Goal: Task Accomplishment & Management: Manage account settings

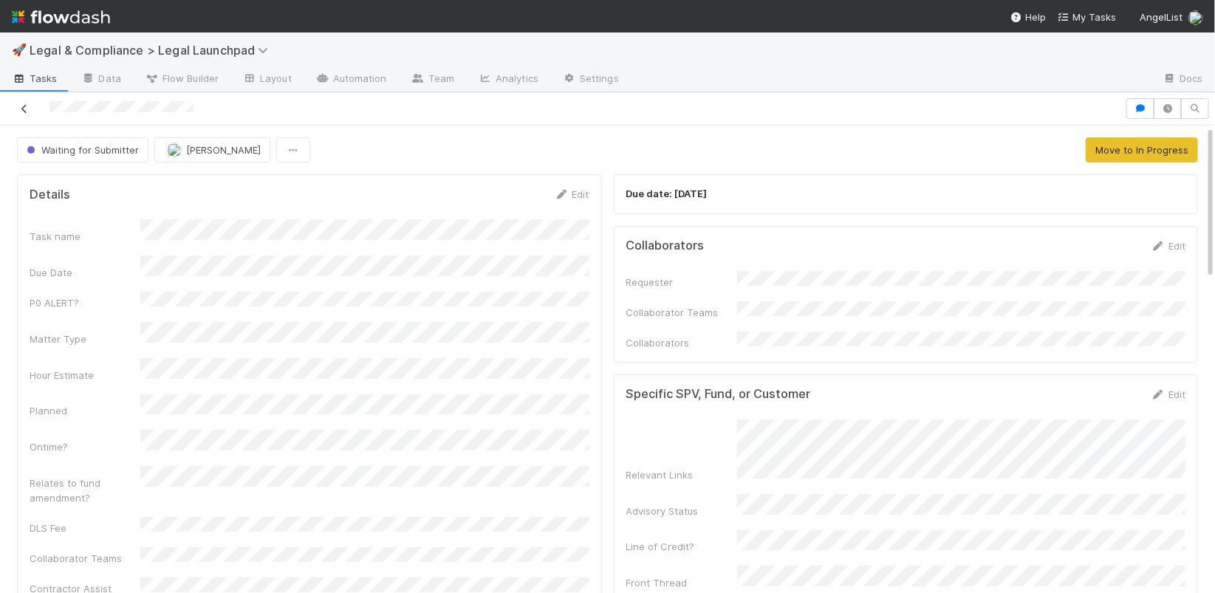
click at [27, 106] on icon at bounding box center [24, 109] width 15 height 10
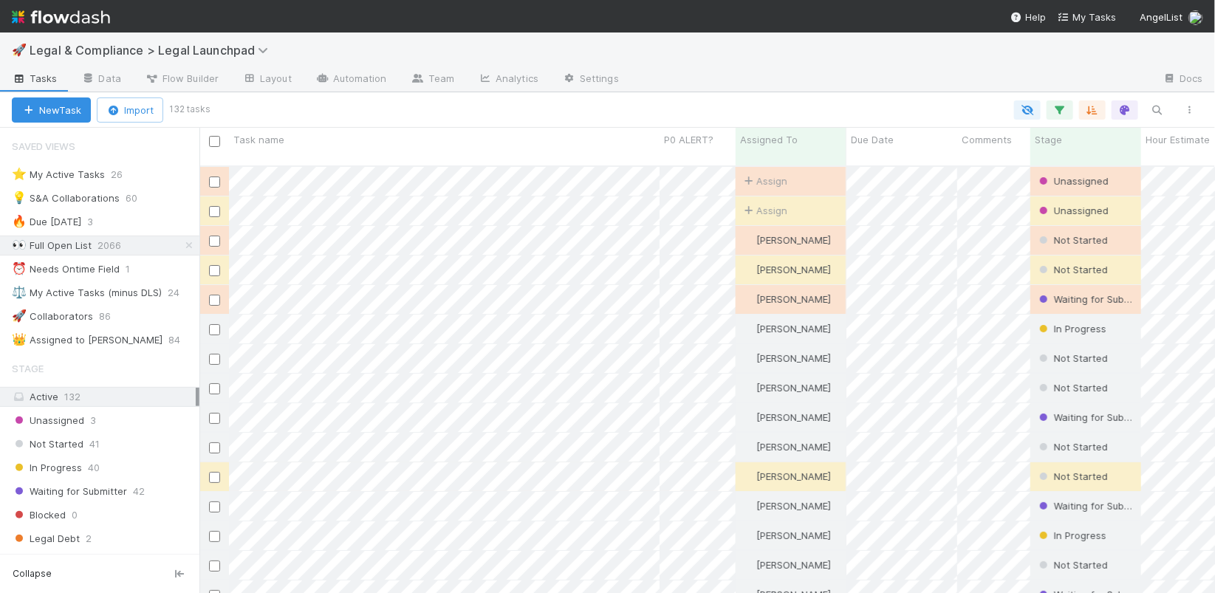
scroll to position [439, 1015]
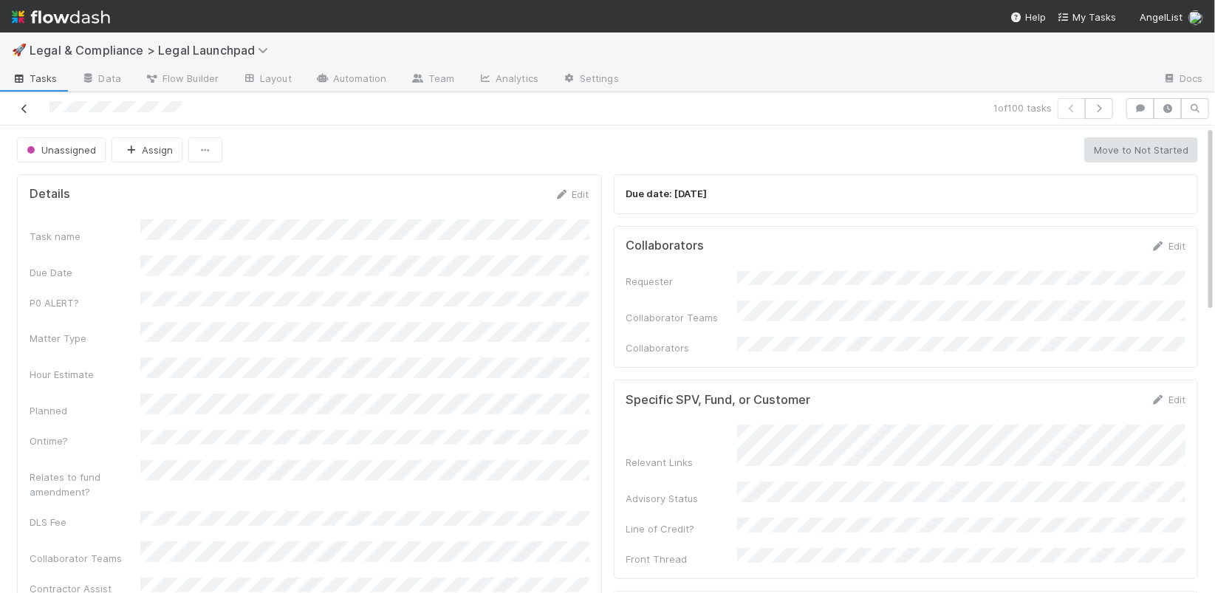
click at [27, 107] on icon at bounding box center [24, 109] width 15 height 10
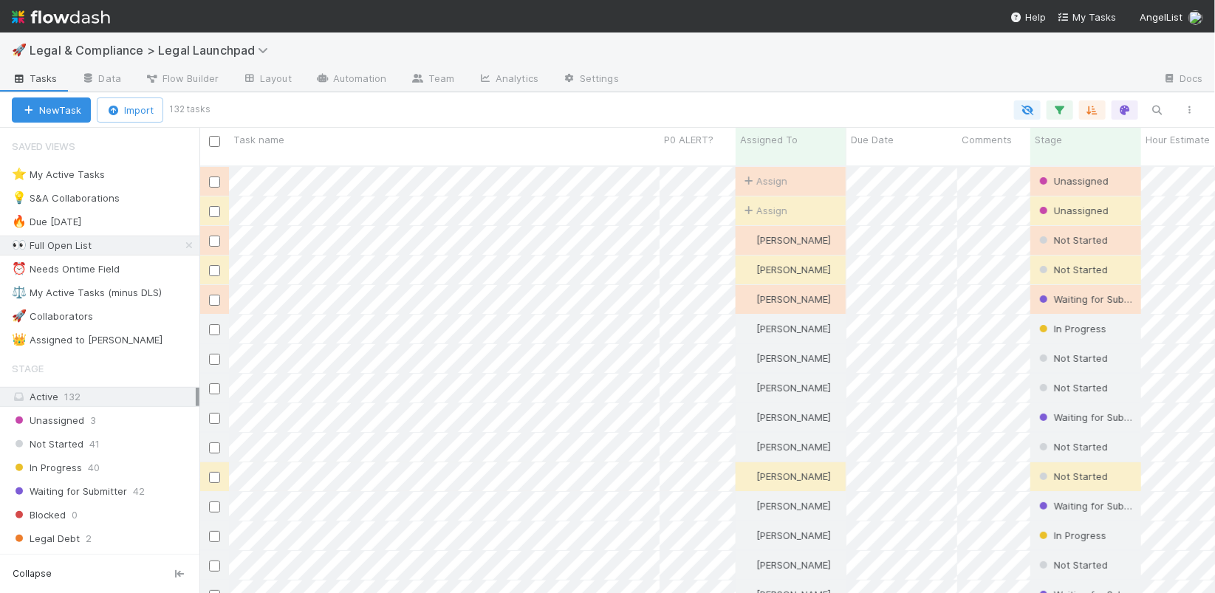
scroll to position [439, 1015]
click at [161, 177] on div "⭐ My Active Tasks 26" at bounding box center [106, 174] width 188 height 18
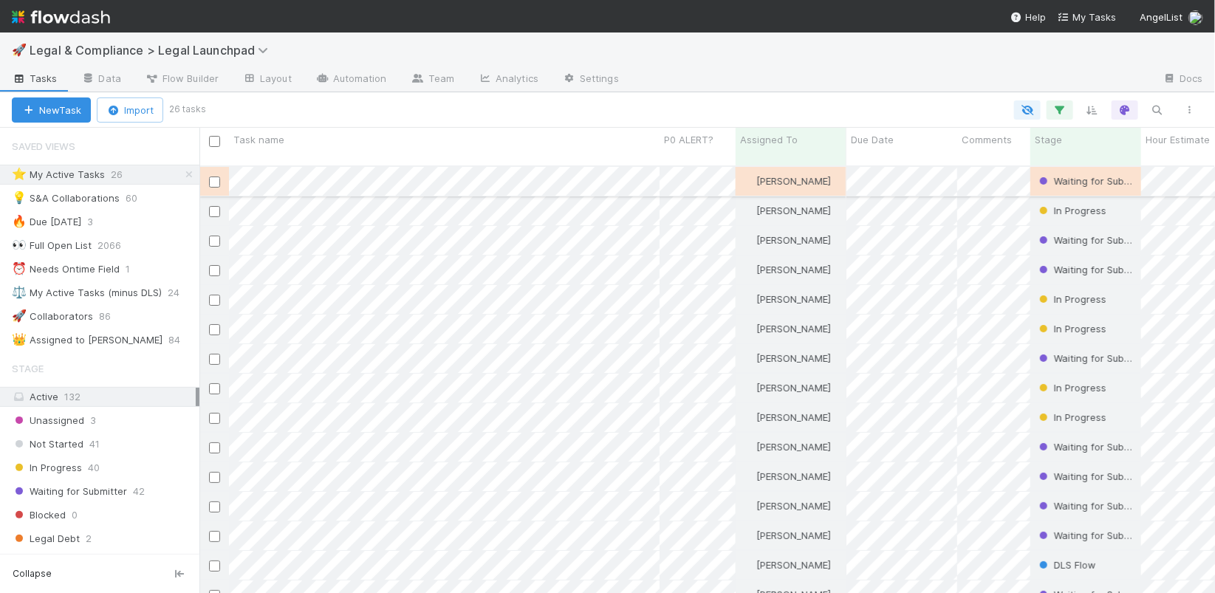
scroll to position [1, 0]
click at [601, 316] on div "Robin Sosnow Waiting for Submitter 8/21/25, 9:59:49 AM 0 0 Robin Sosnow In Prog…" at bounding box center [706, 386] width 1015 height 439
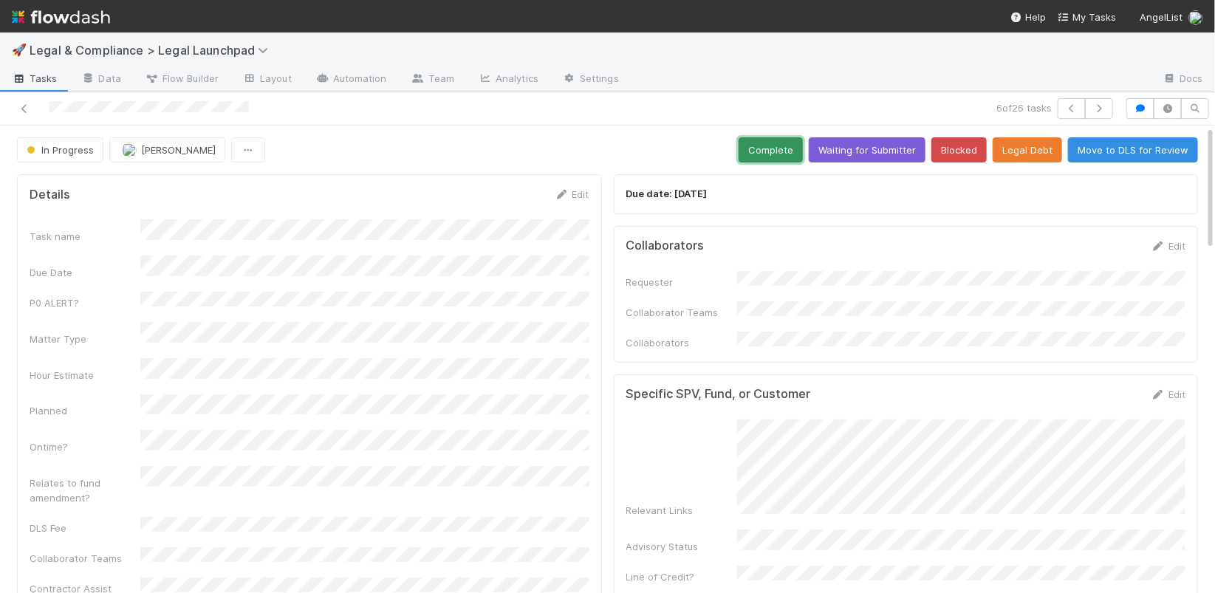
click at [778, 151] on button "Complete" at bounding box center [770, 149] width 64 height 25
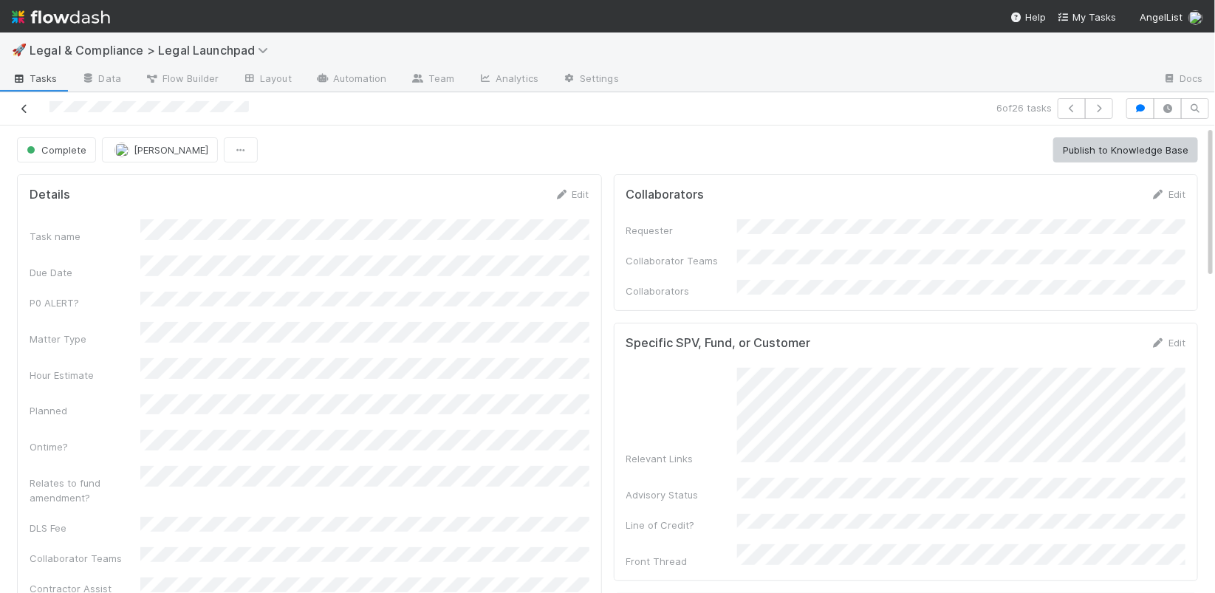
click at [25, 107] on icon at bounding box center [24, 109] width 15 height 10
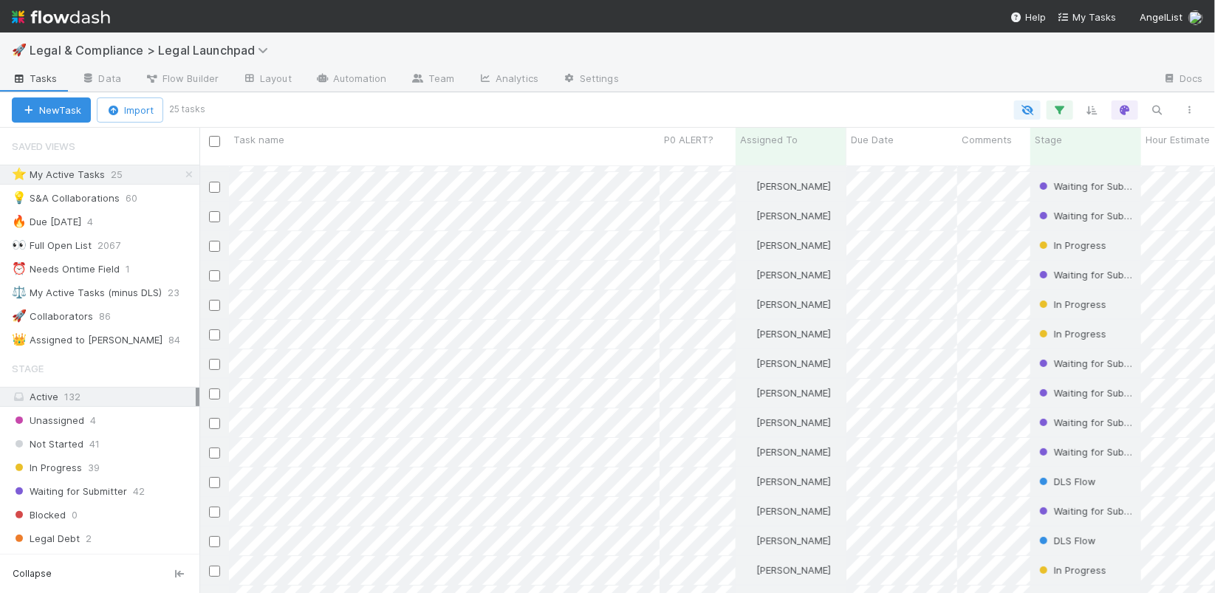
scroll to position [95, 0]
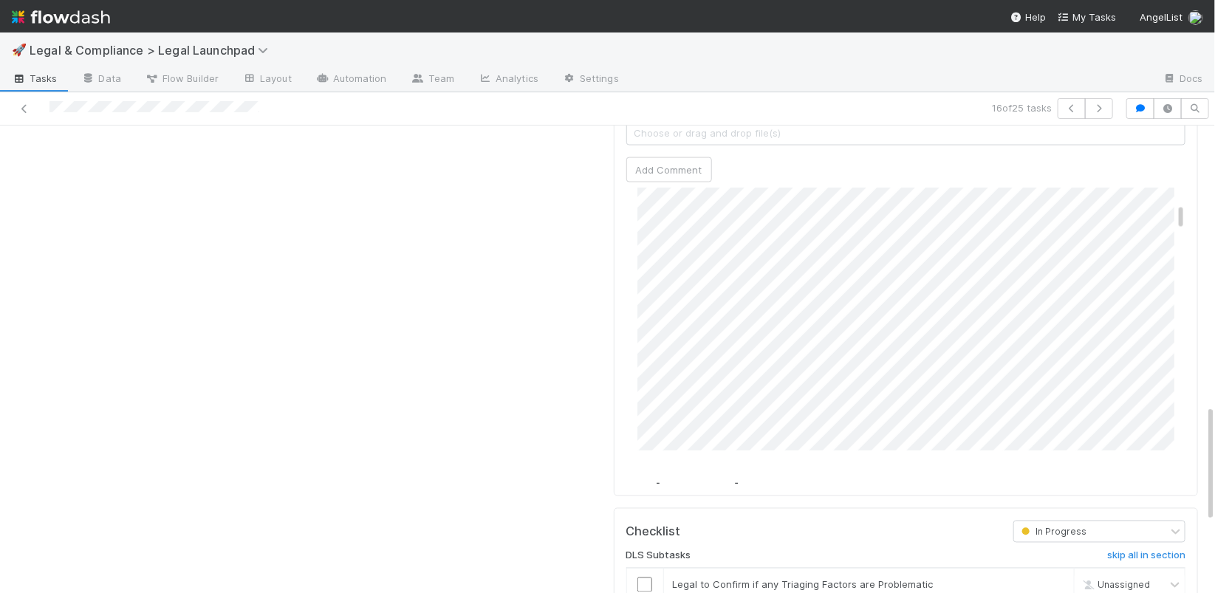
scroll to position [355, 0]
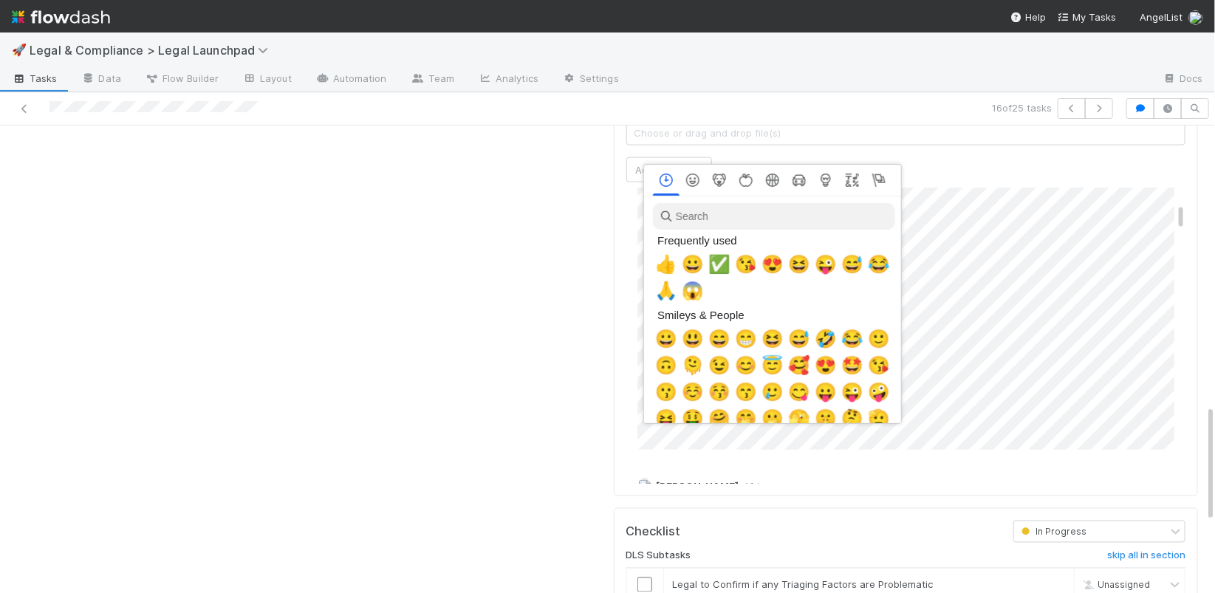
drag, startPoint x: 718, startPoint y: 264, endPoint x: 752, endPoint y: 296, distance: 46.0
click at [749, 295] on div "👍 😀 ✅ 😘 😍 😆 😜 😅 😂 🙏 😱" at bounding box center [772, 277] width 239 height 53
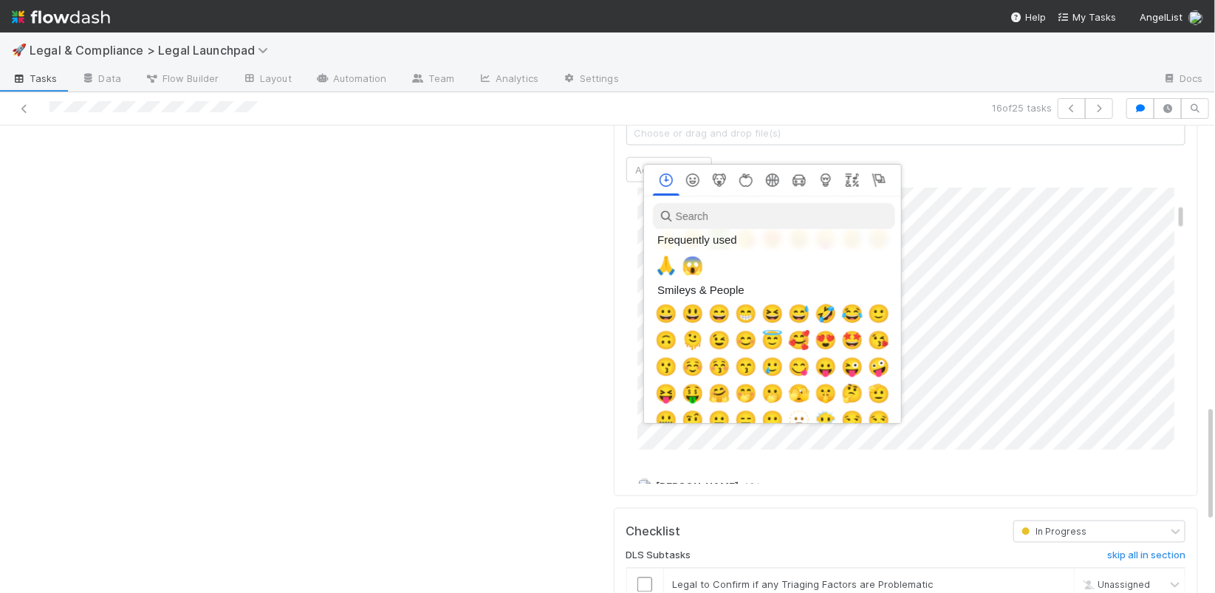
scroll to position [27, 0]
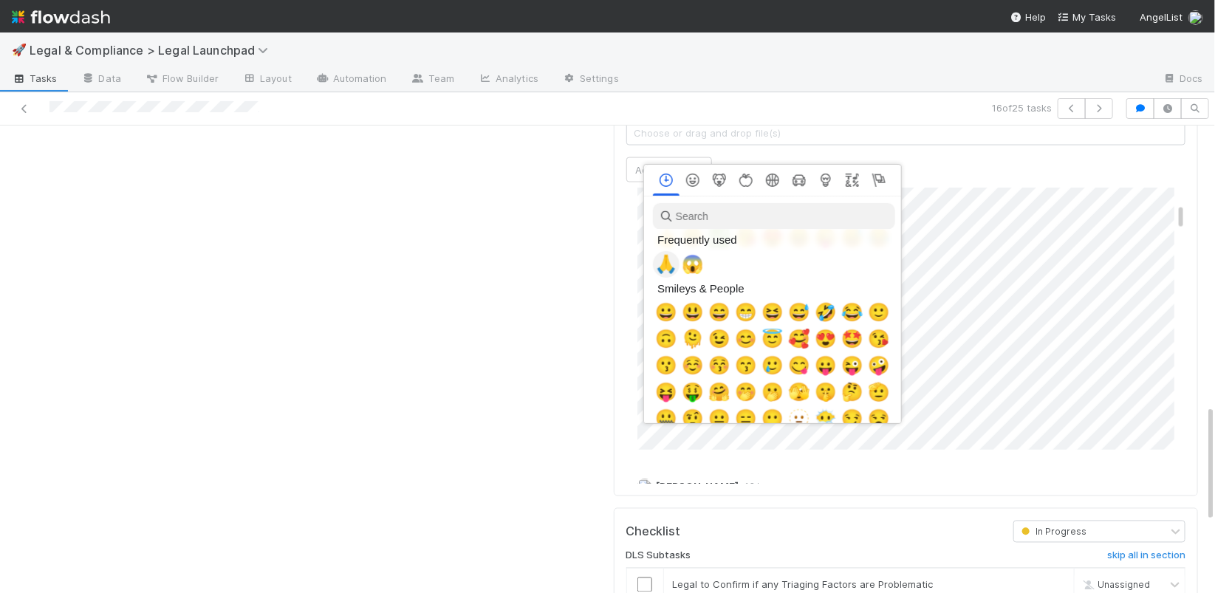
click at [670, 264] on span "🙏" at bounding box center [666, 264] width 22 height 21
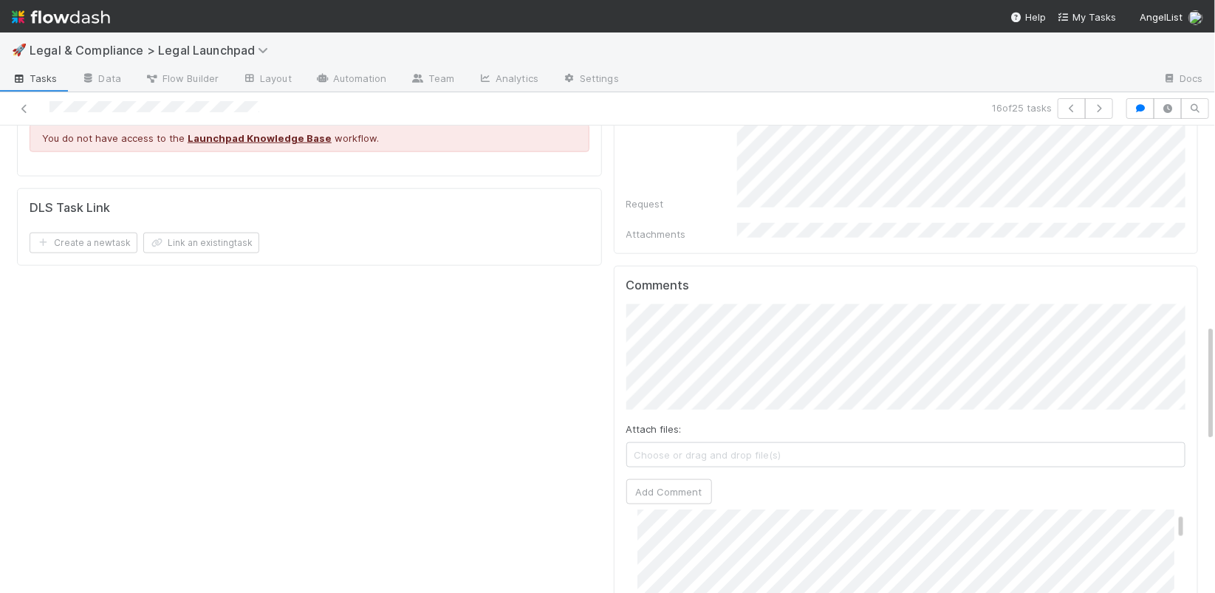
scroll to position [44, 0]
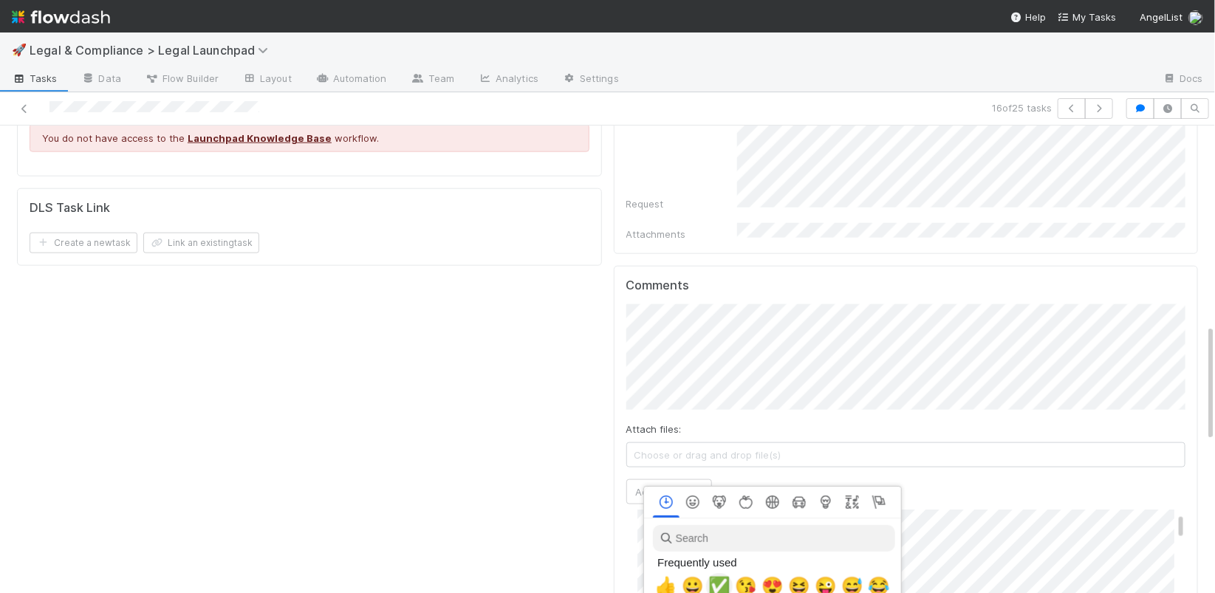
click at [721, 582] on span "✅" at bounding box center [719, 586] width 22 height 21
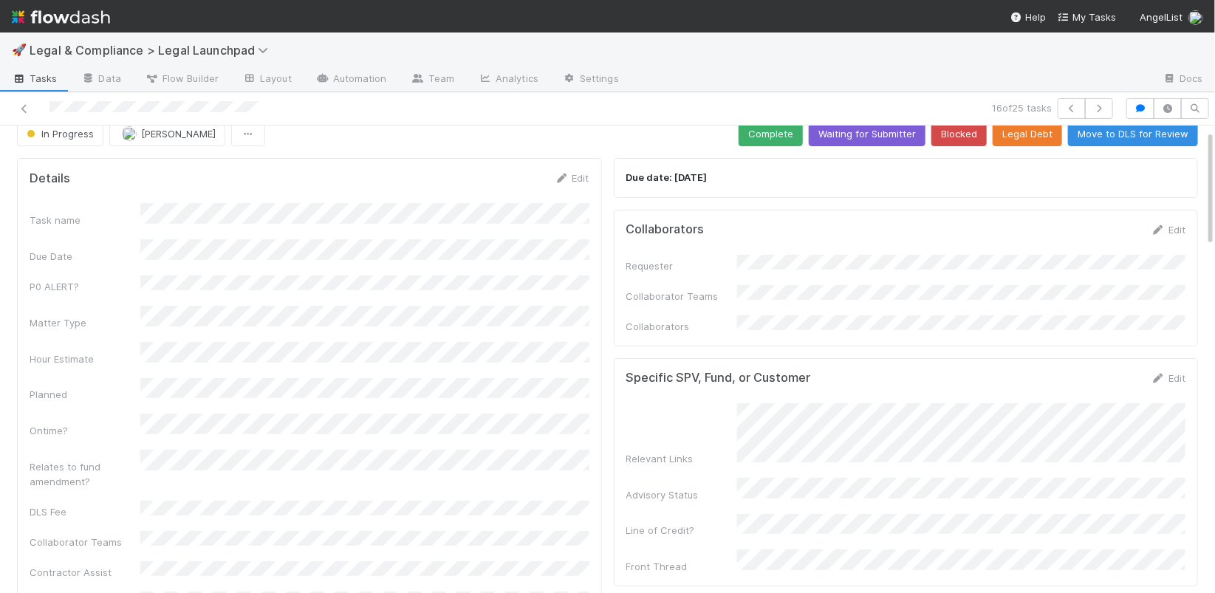
scroll to position [0, 0]
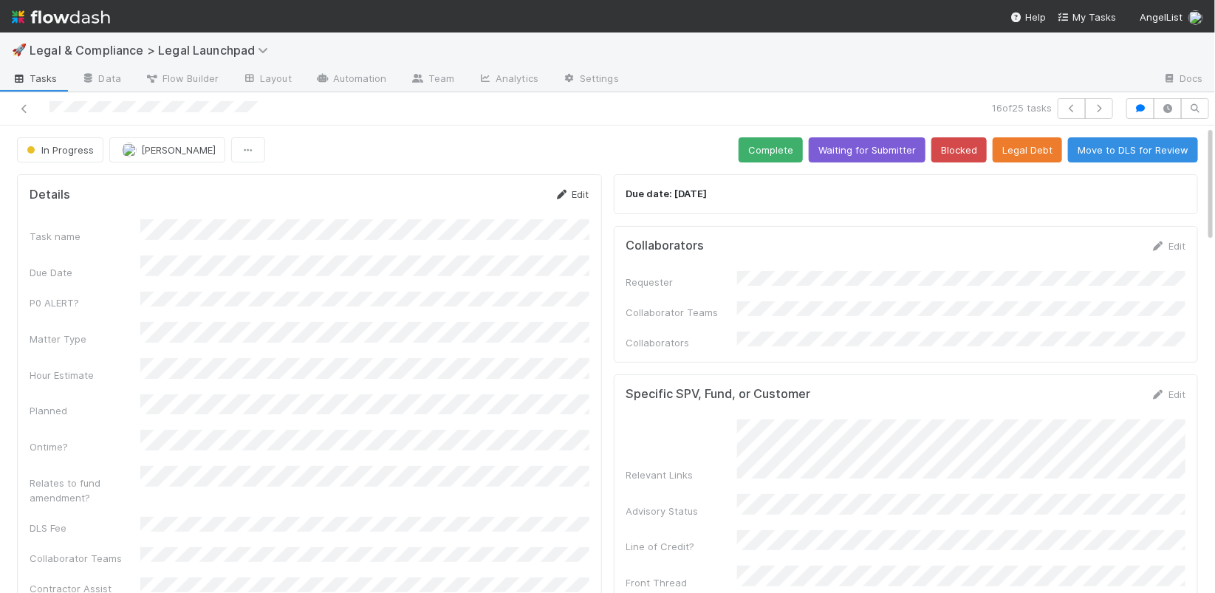
click at [574, 197] on link "Edit" at bounding box center [572, 194] width 35 height 12
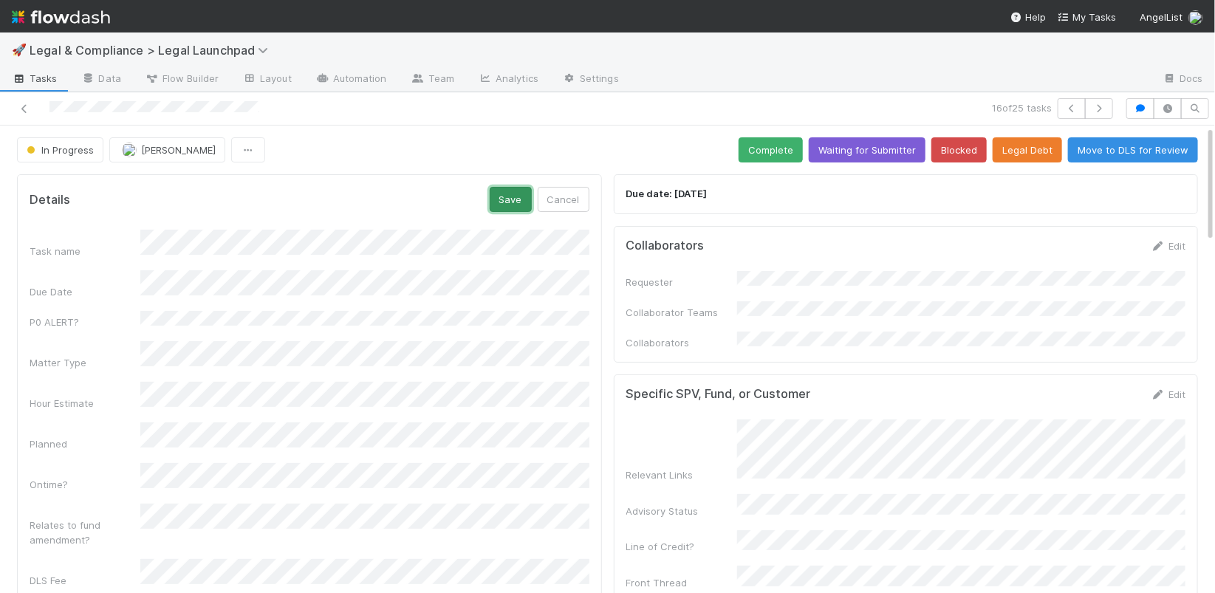
click at [523, 199] on button "Save" at bounding box center [511, 199] width 42 height 25
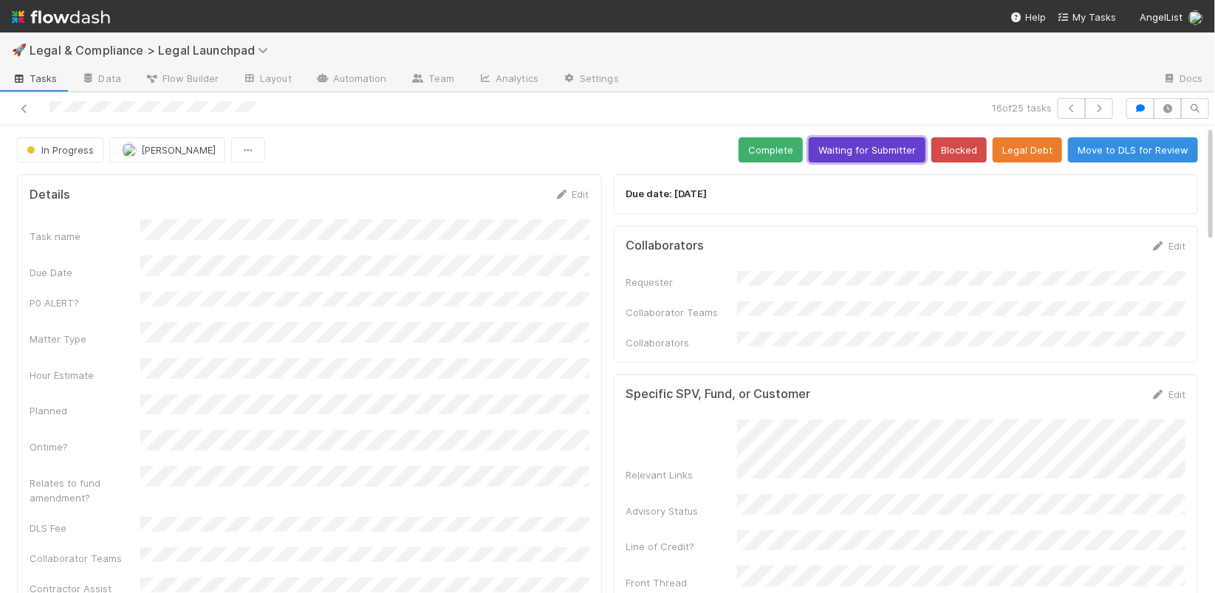
click at [870, 156] on button "Waiting for Submitter" at bounding box center [867, 149] width 117 height 25
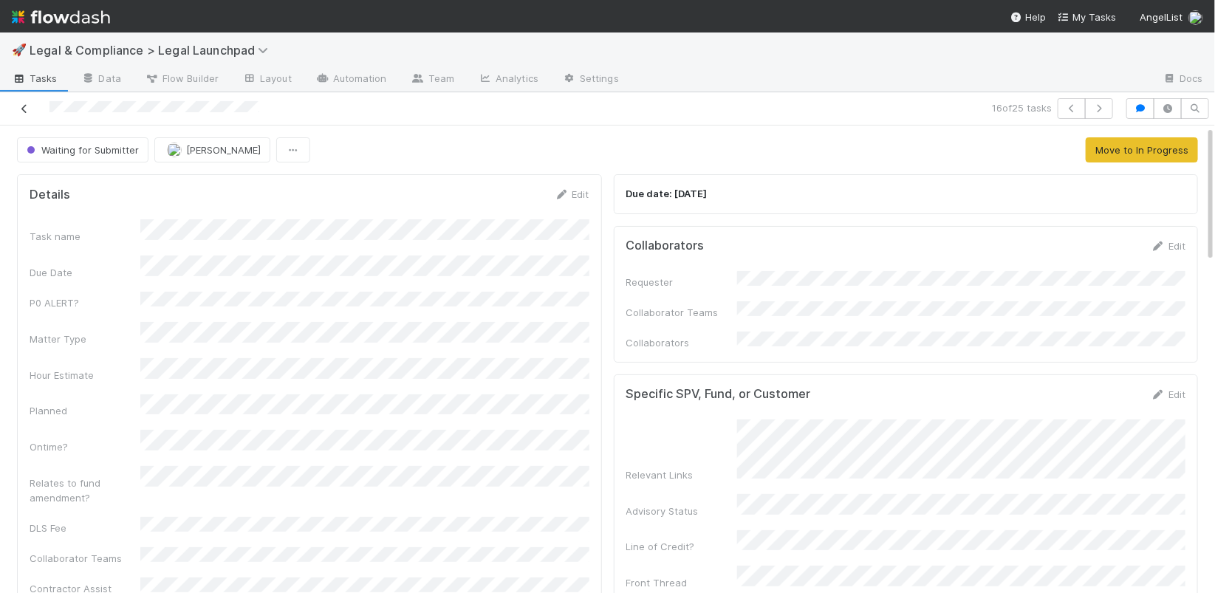
click at [23, 111] on icon at bounding box center [24, 109] width 15 height 10
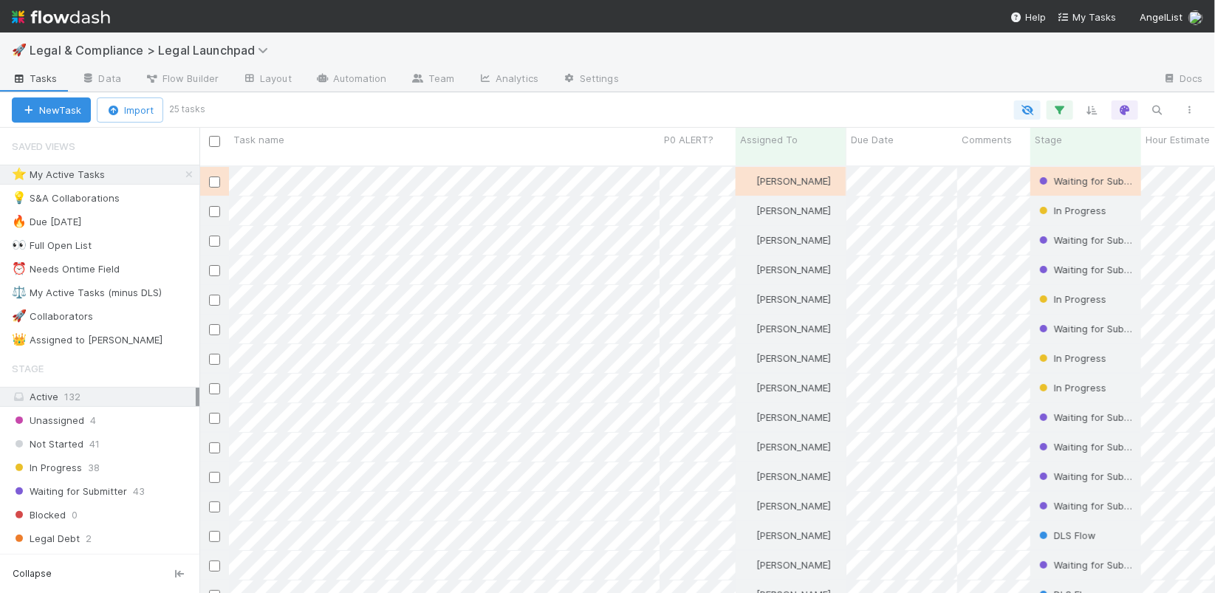
scroll to position [439, 1015]
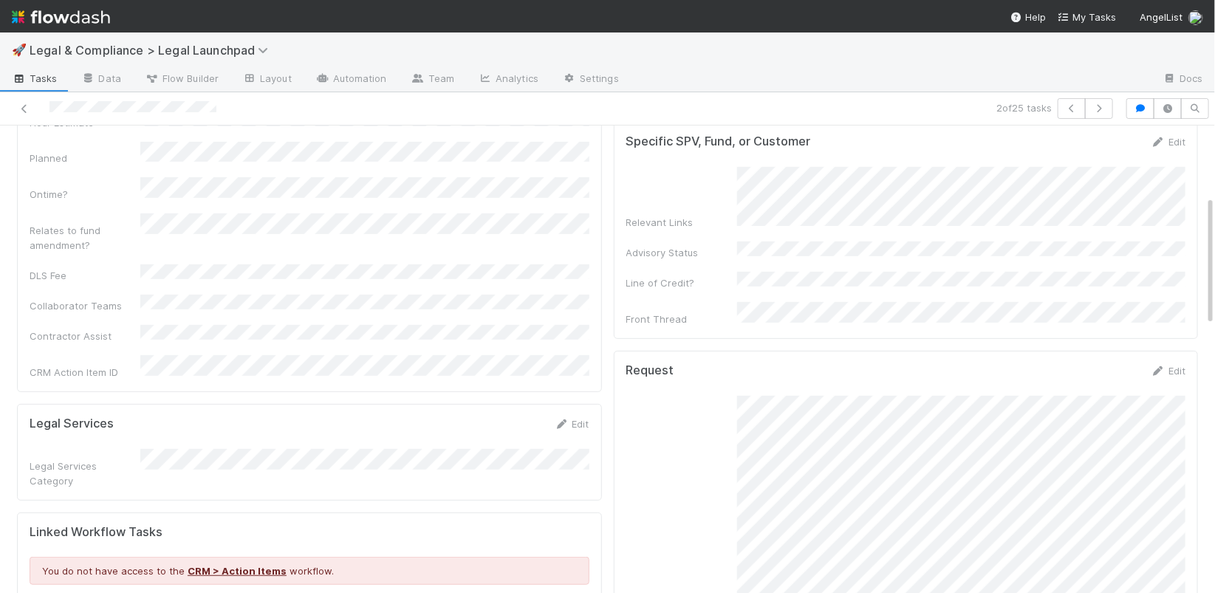
scroll to position [250, 0]
click at [21, 108] on icon at bounding box center [24, 109] width 15 height 10
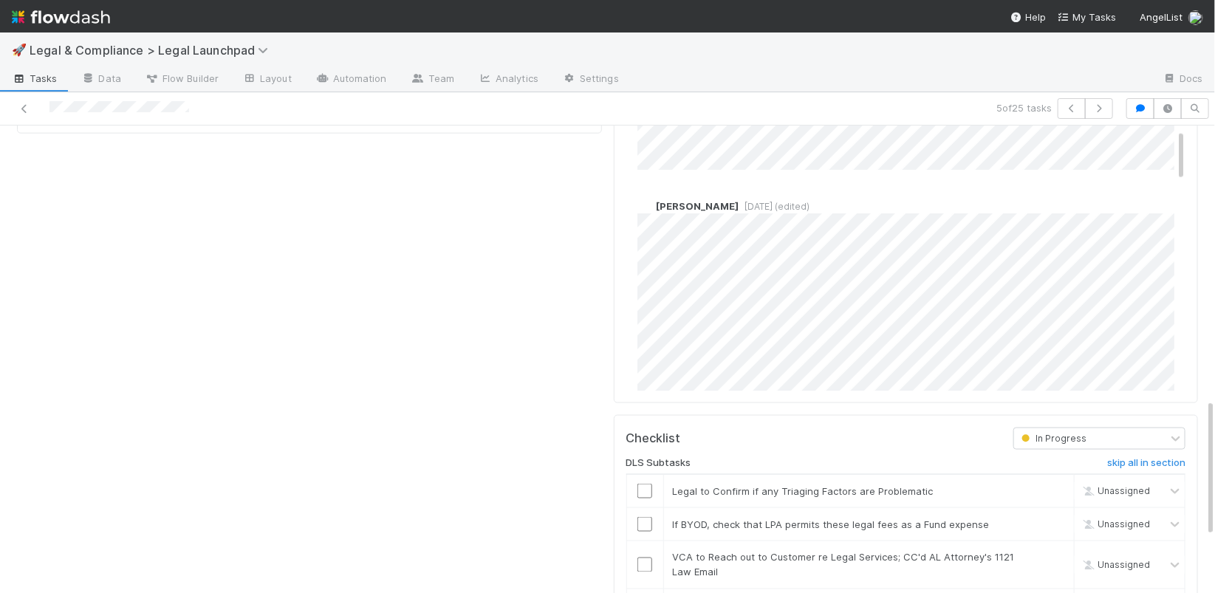
scroll to position [195, 0]
click at [16, 110] on div at bounding box center [285, 108] width 559 height 21
click at [24, 110] on icon at bounding box center [24, 109] width 15 height 10
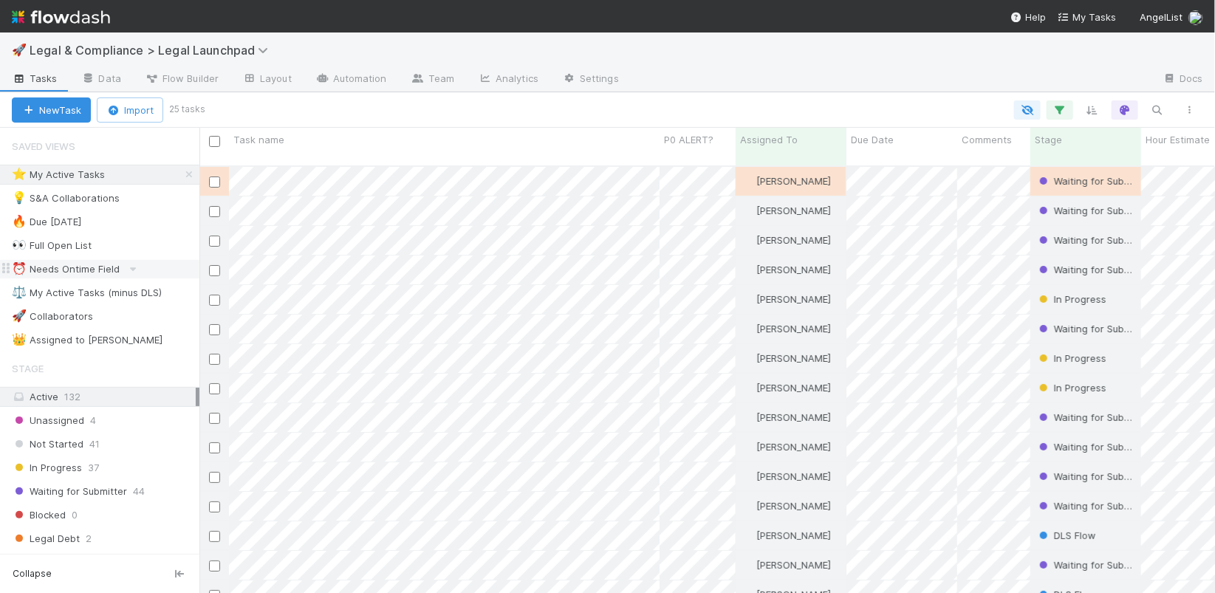
scroll to position [439, 1015]
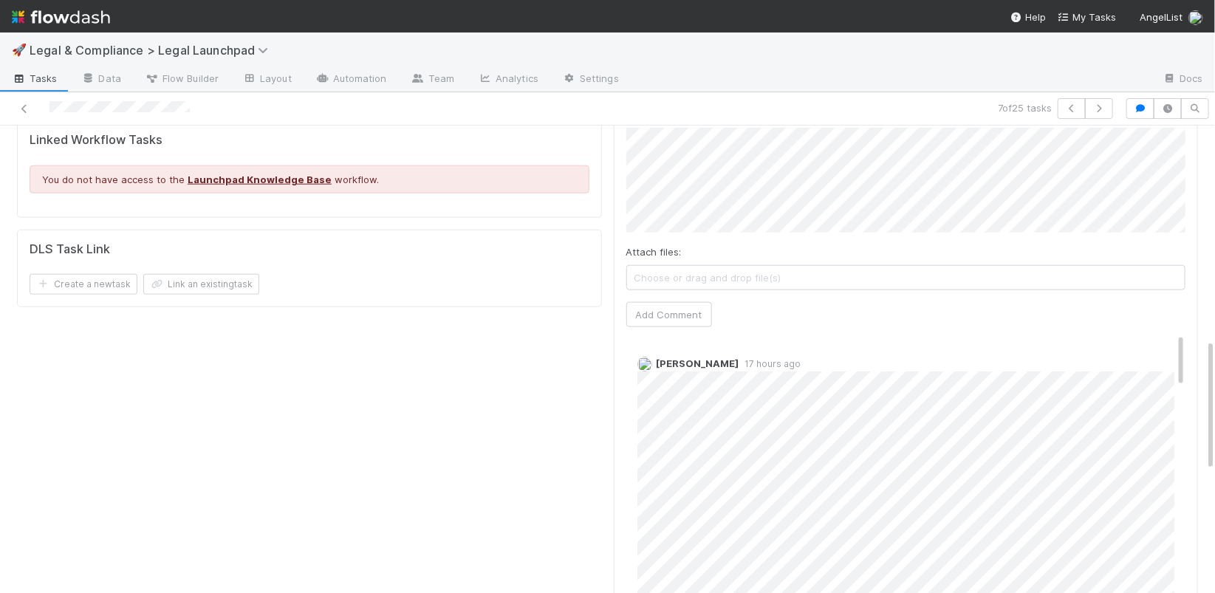
scroll to position [754, 0]
click at [24, 109] on icon at bounding box center [24, 109] width 15 height 10
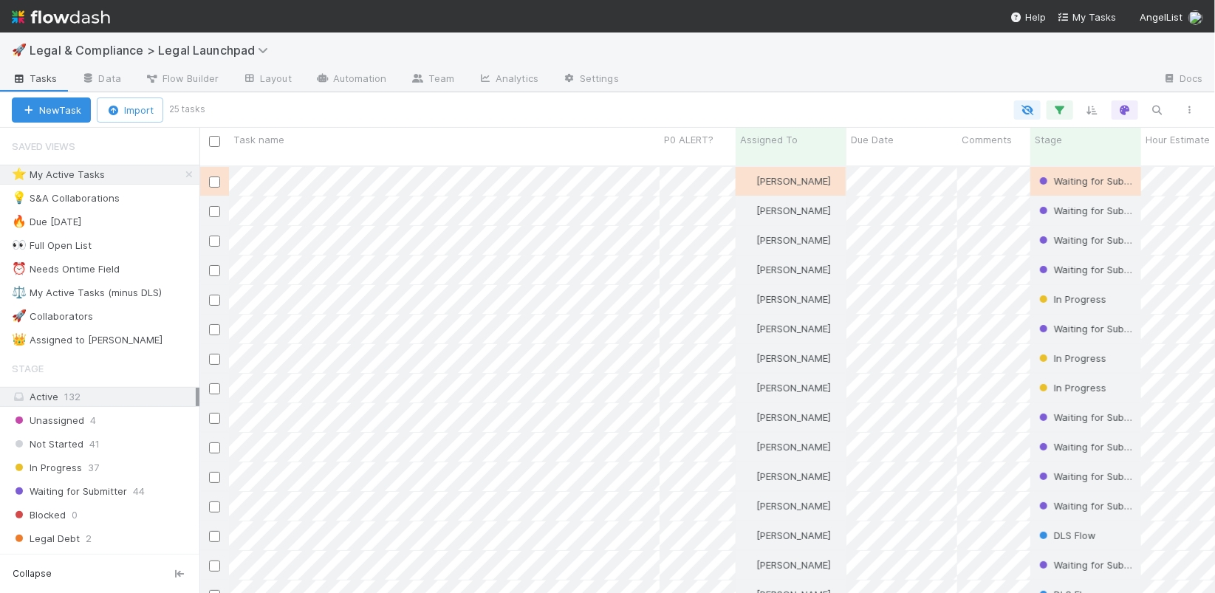
scroll to position [439, 1015]
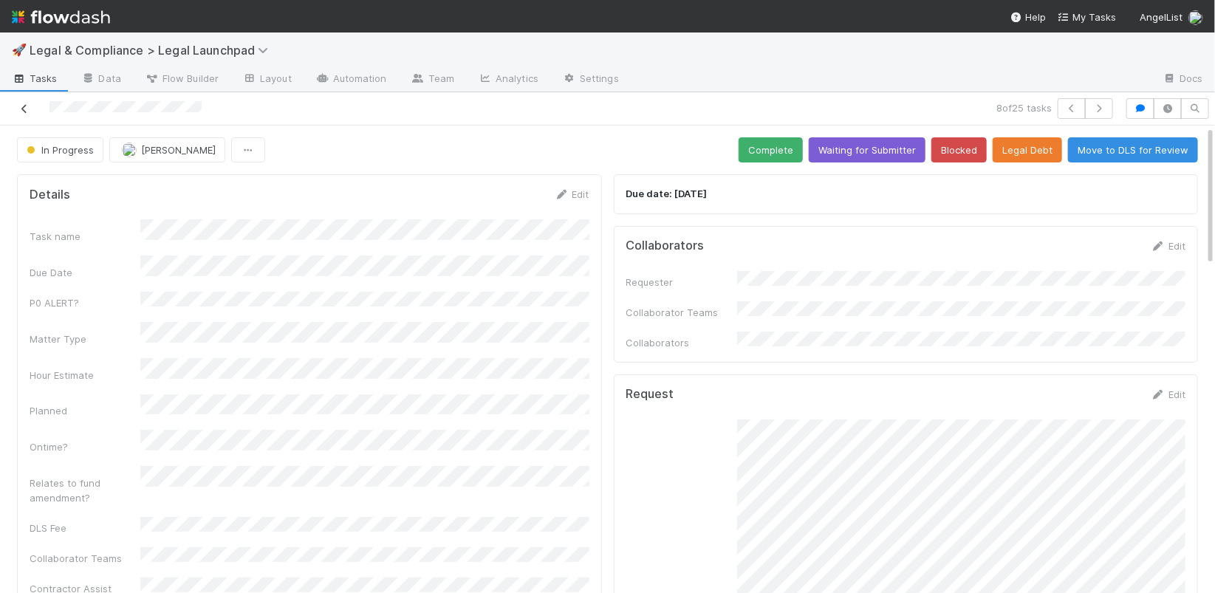
click at [25, 110] on icon at bounding box center [24, 109] width 15 height 10
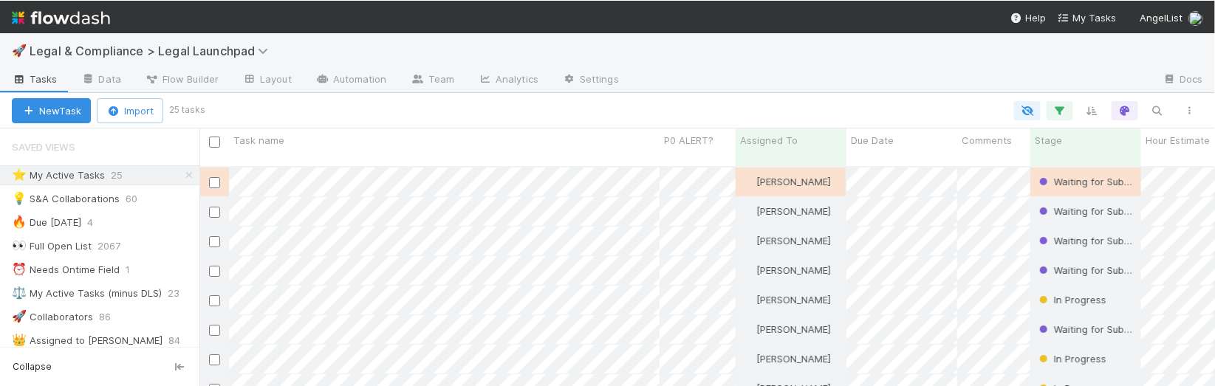
scroll to position [1, 0]
